Goal: Task Accomplishment & Management: Manage account settings

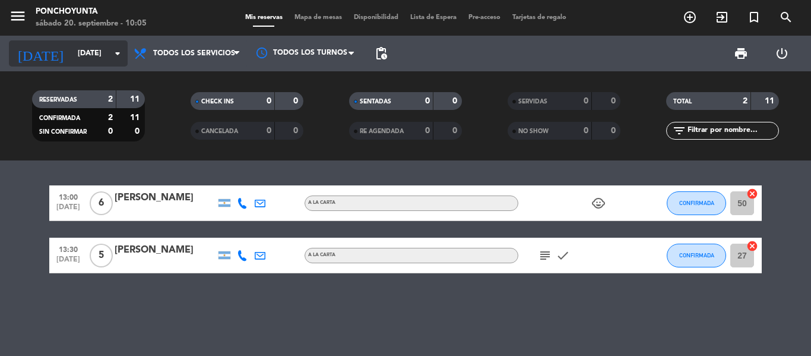
click at [87, 53] on input "[DATE]" at bounding box center [122, 53] width 100 height 20
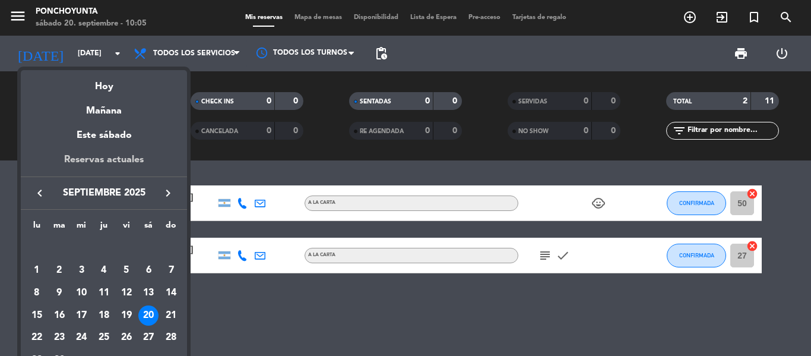
click at [88, 160] on div "Reservas actuales" at bounding box center [104, 164] width 166 height 24
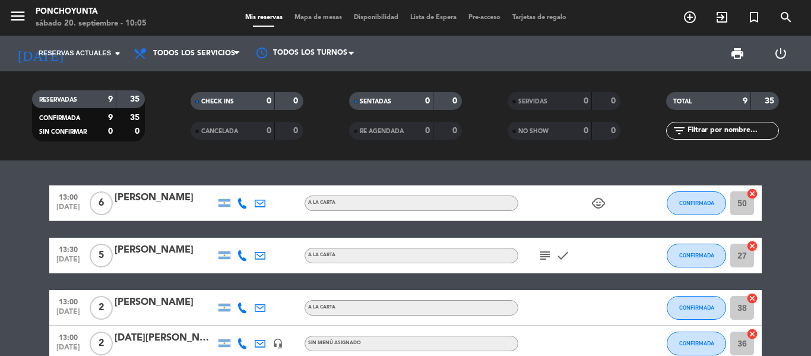
click at [250, 165] on div "13:00 [DATE] 6 [PERSON_NAME] A LA CARTA child_care CONFIRMADA 50 cancel 13:30 […" at bounding box center [405, 257] width 811 height 195
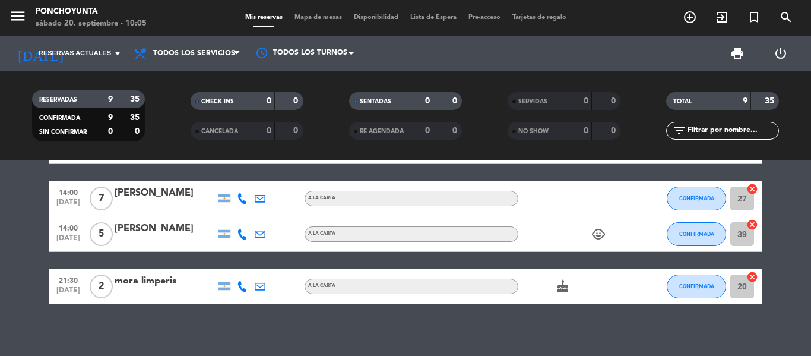
scroll to position [293, 0]
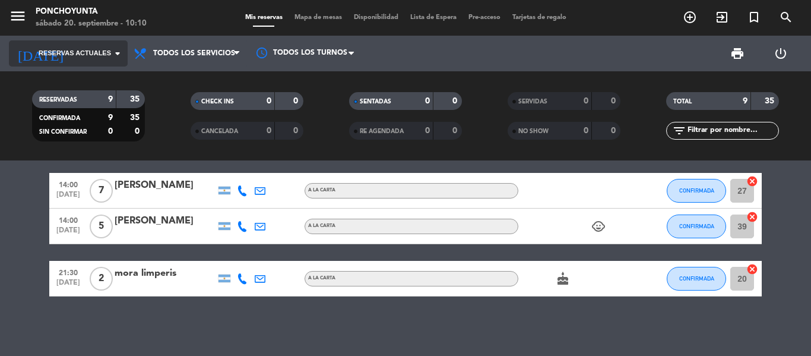
click at [72, 47] on input at bounding box center [122, 53] width 100 height 20
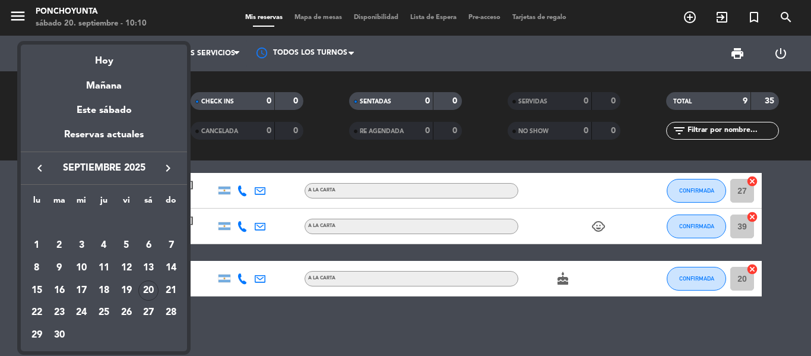
click at [87, 138] on div "Reservas actuales" at bounding box center [104, 139] width 166 height 24
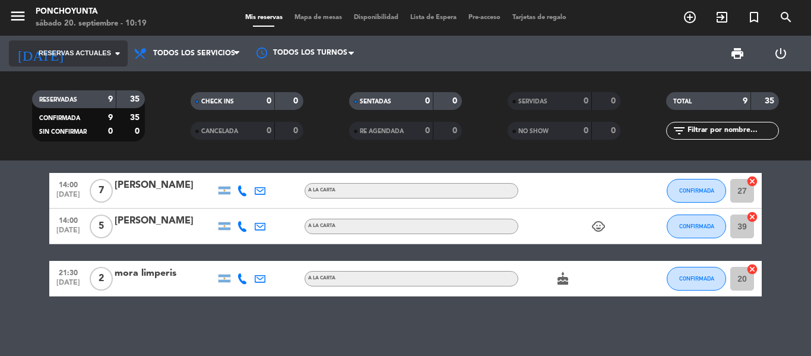
click at [96, 58] on span "Reservas actuales" at bounding box center [75, 53] width 72 height 11
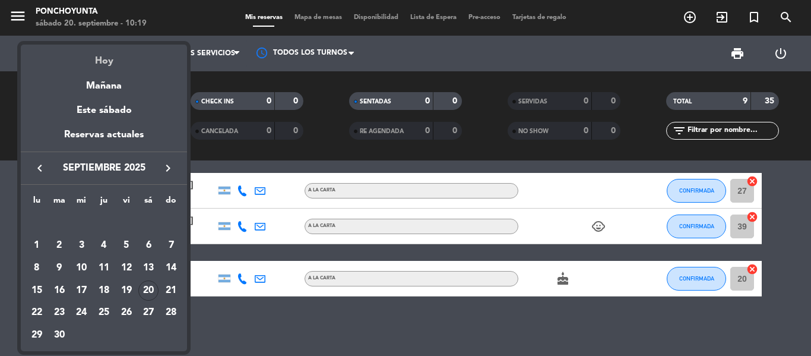
click at [104, 67] on div "Hoy" at bounding box center [104, 57] width 166 height 24
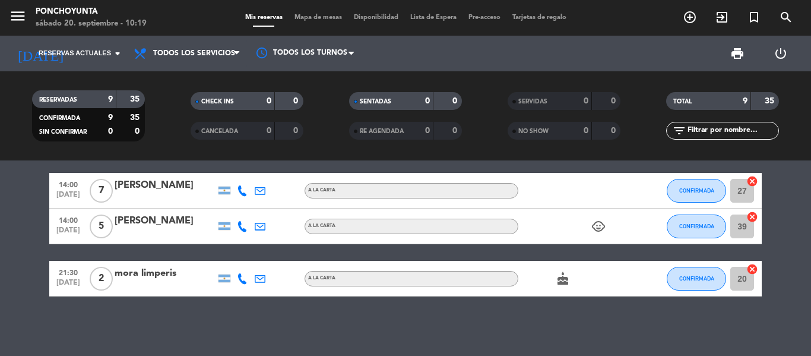
type input "[DATE]"
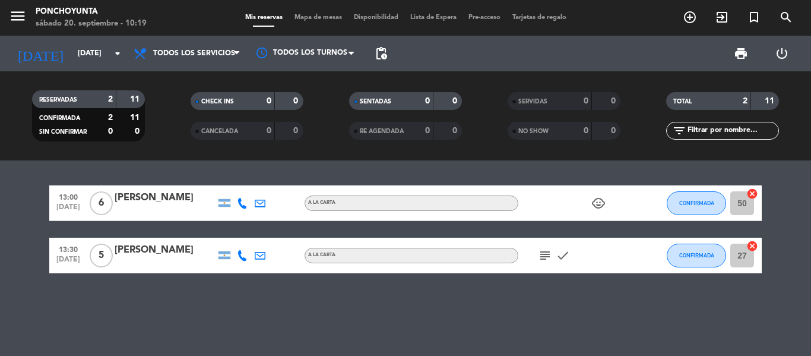
click at [810, 183] on div "13:00 [DATE] 6 [PERSON_NAME] A LA CARTA child_care CONFIRMADA 50 cancel 13:30 […" at bounding box center [405, 257] width 811 height 195
click at [99, 62] on input "[DATE]" at bounding box center [122, 53] width 100 height 20
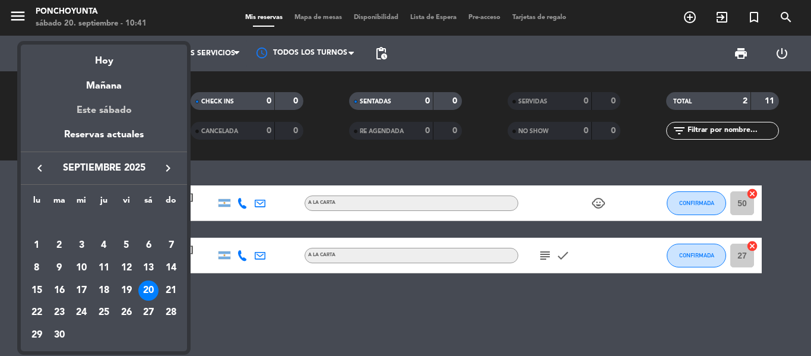
click at [103, 125] on div "Este sábado" at bounding box center [104, 110] width 166 height 33
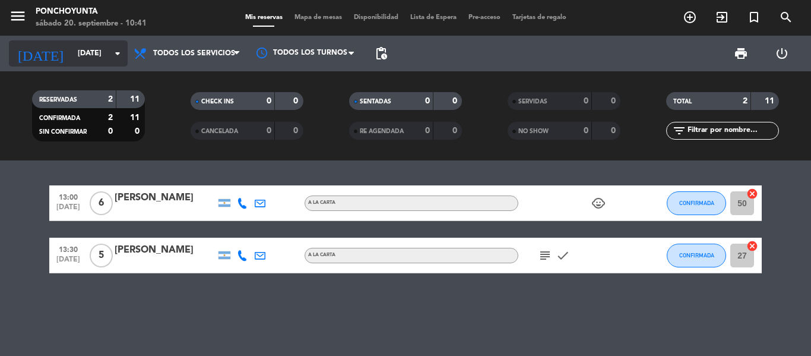
click at [97, 50] on input "[DATE]" at bounding box center [122, 53] width 100 height 20
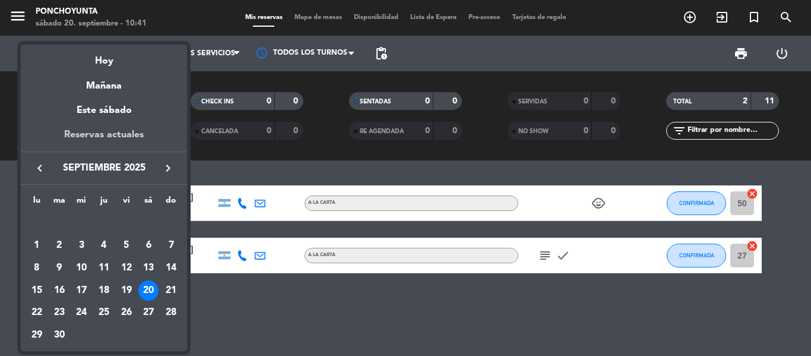
click at [113, 134] on div "Reservas actuales" at bounding box center [104, 139] width 166 height 24
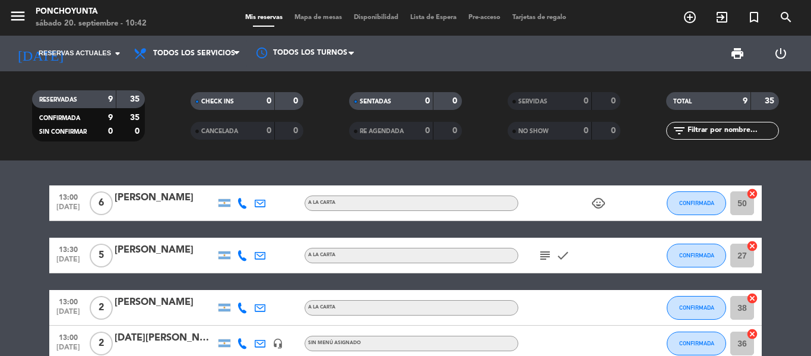
click at [420, 16] on span "Lista de Espera" at bounding box center [433, 17] width 58 height 7
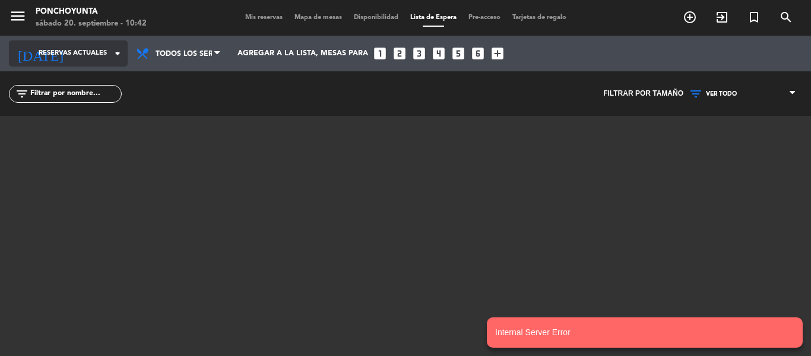
click at [100, 55] on span "Reservas actuales" at bounding box center [73, 53] width 68 height 11
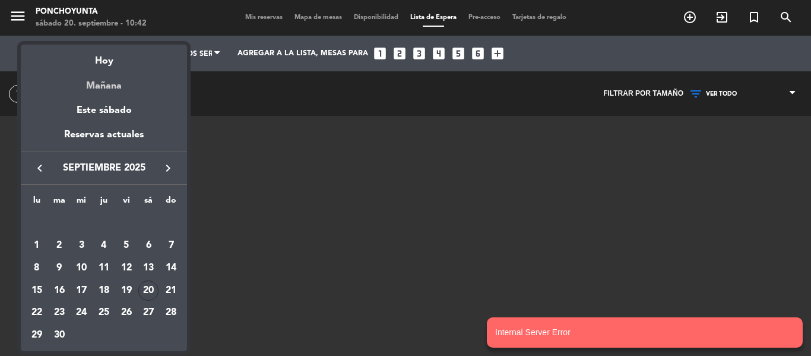
click at [99, 88] on div "Mañana" at bounding box center [104, 81] width 166 height 24
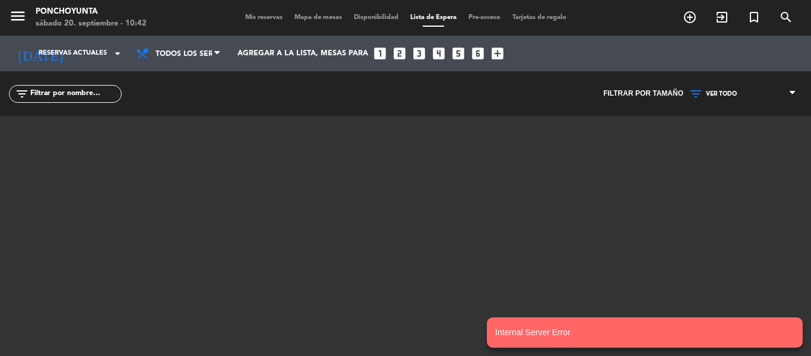
type input "[DATE]"
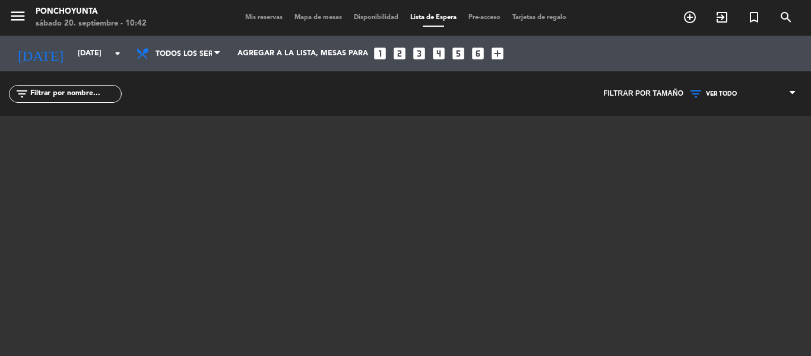
click at [357, 19] on span "Disponibilidad" at bounding box center [376, 17] width 56 height 7
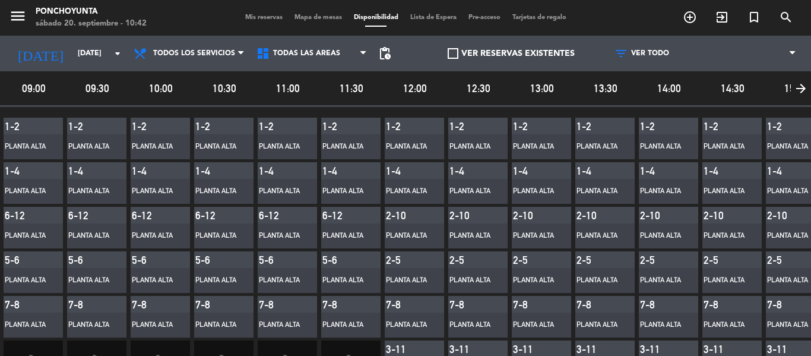
click at [259, 14] on span "Mis reservas" at bounding box center [263, 17] width 49 height 7
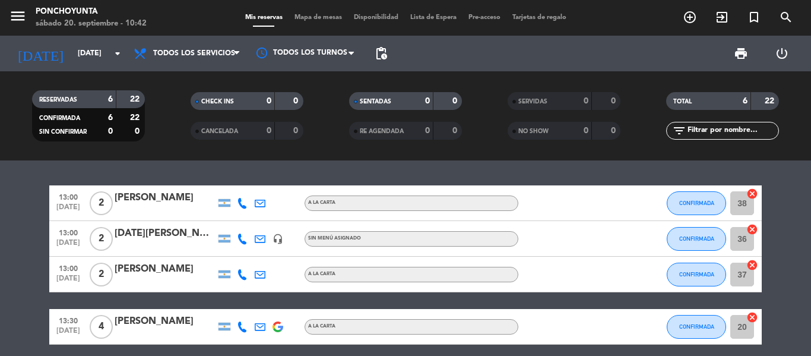
click at [763, 169] on div "13:00 [DATE] 2 [PERSON_NAME] A LA CARTA CONFIRMADA 38 cancel 13:00 [DATE] 2 [DA…" at bounding box center [405, 257] width 811 height 195
click at [72, 47] on input "[DATE]" at bounding box center [122, 53] width 100 height 20
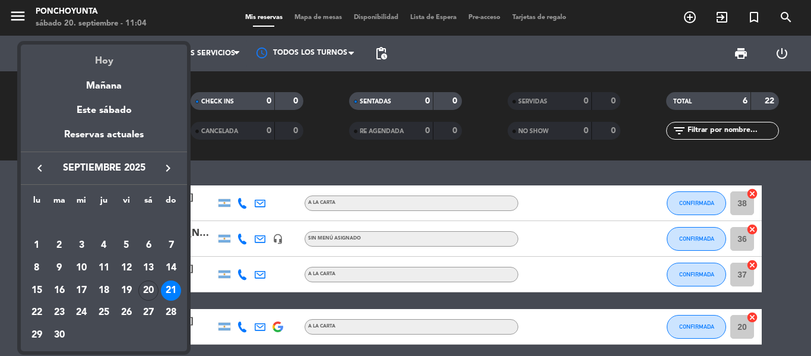
click at [89, 68] on div "Hoy" at bounding box center [104, 57] width 166 height 24
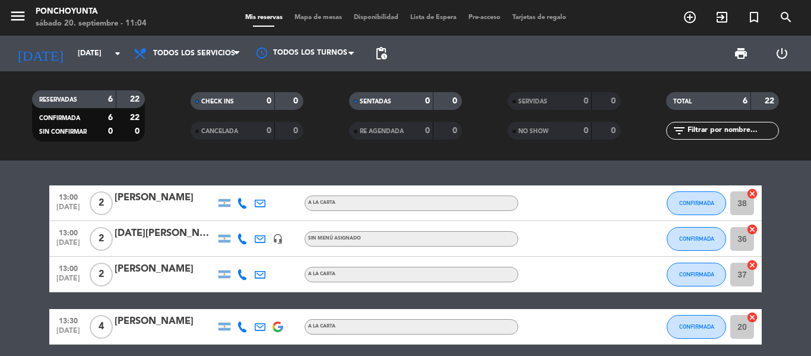
type input "[DATE]"
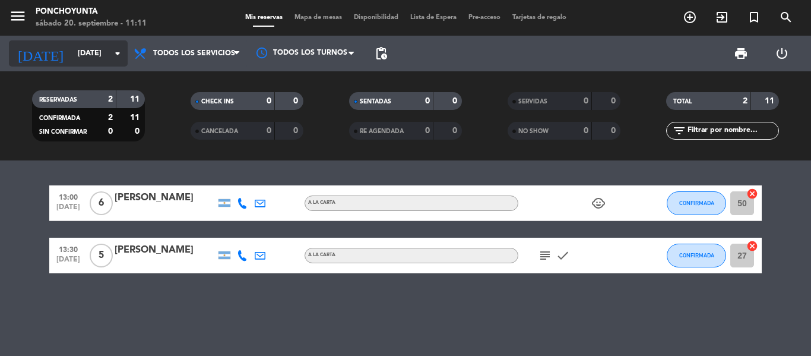
click at [116, 58] on icon "arrow_drop_down" at bounding box center [117, 53] width 14 height 14
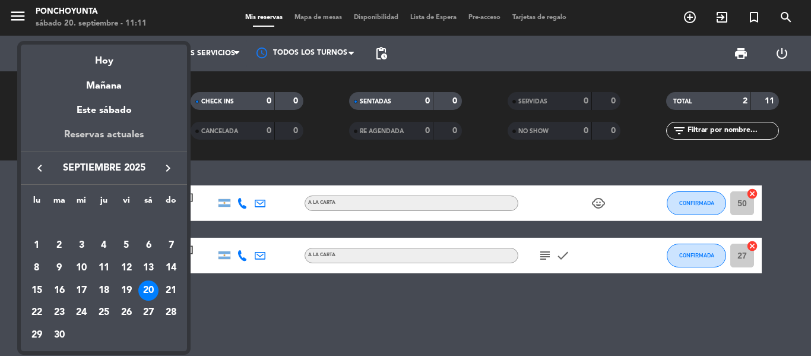
click at [103, 136] on div "Reservas actuales" at bounding box center [104, 139] width 166 height 24
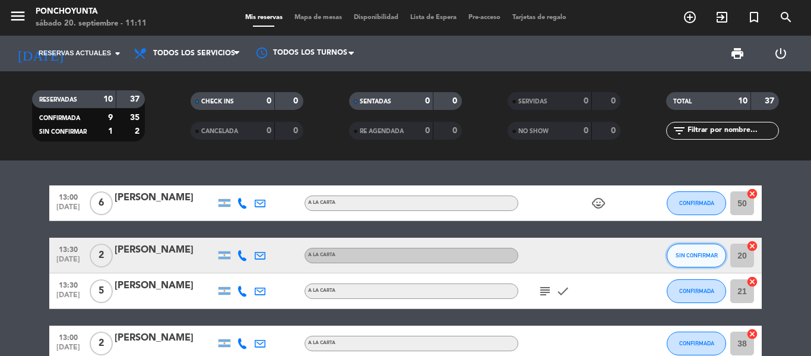
click at [682, 252] on span "SIN CONFIRMAR" at bounding box center [696, 255] width 42 height 7
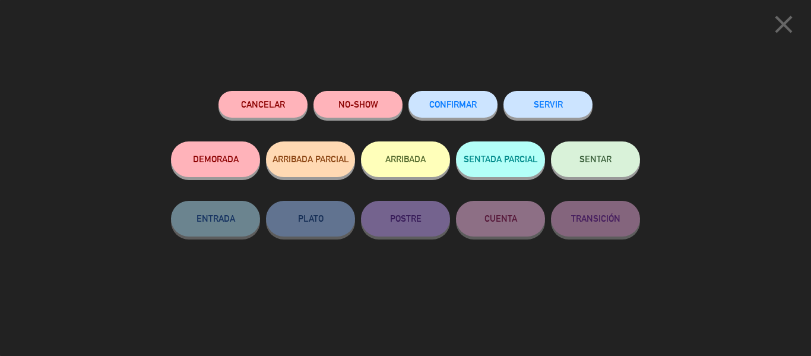
click at [465, 103] on span "CONFIRMAR" at bounding box center [452, 104] width 47 height 10
